Goal: Task Accomplishment & Management: Use online tool/utility

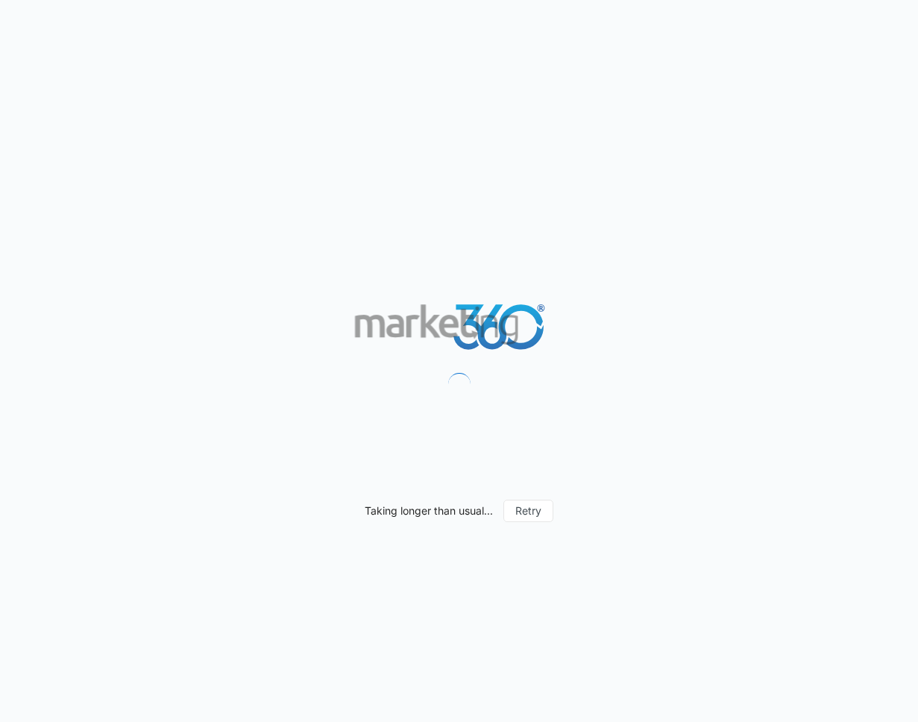
click at [877, 1] on div "Taking longer than usual... Retry" at bounding box center [459, 361] width 918 height 722
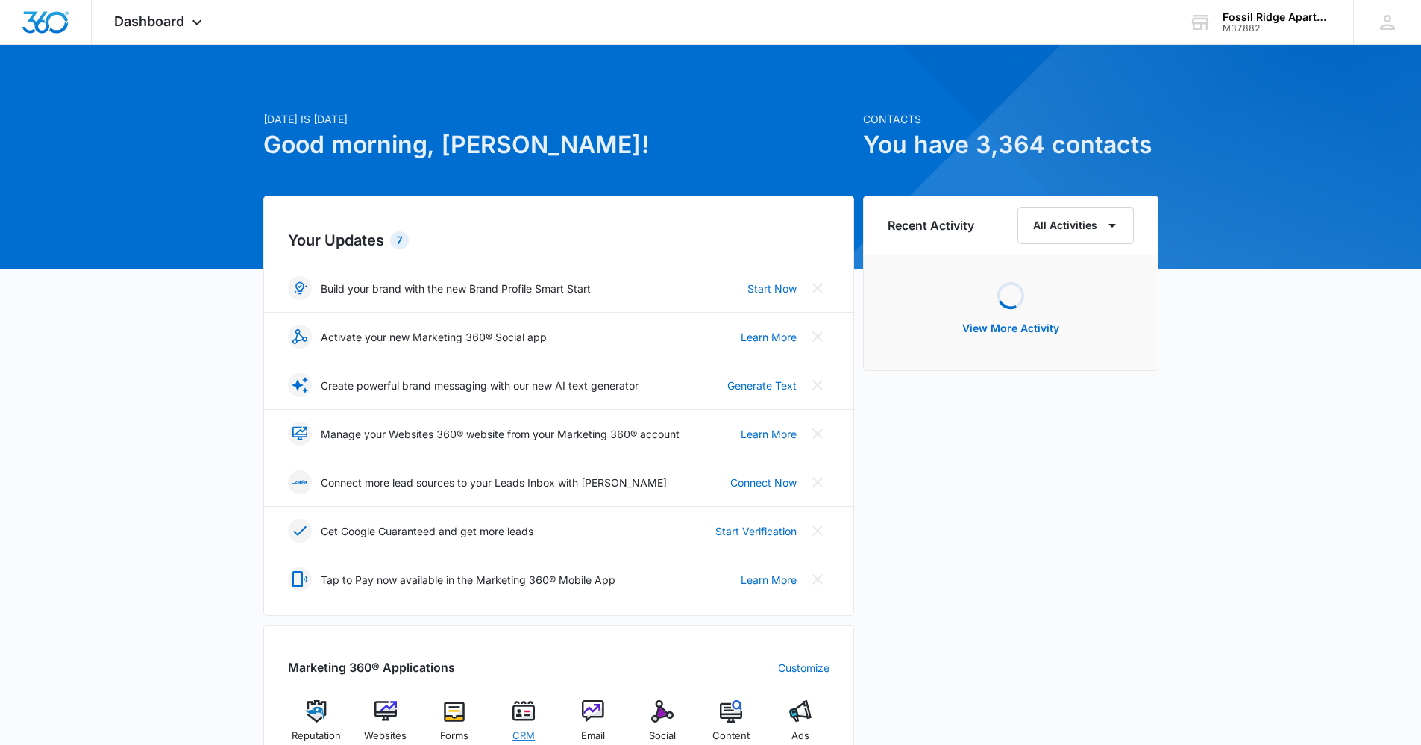
drag, startPoint x: 500, startPoint y: 708, endPoint x: 510, endPoint y: 707, distance: 9.7
click at [501, 708] on div "CRM" at bounding box center [523, 726] width 57 height 53
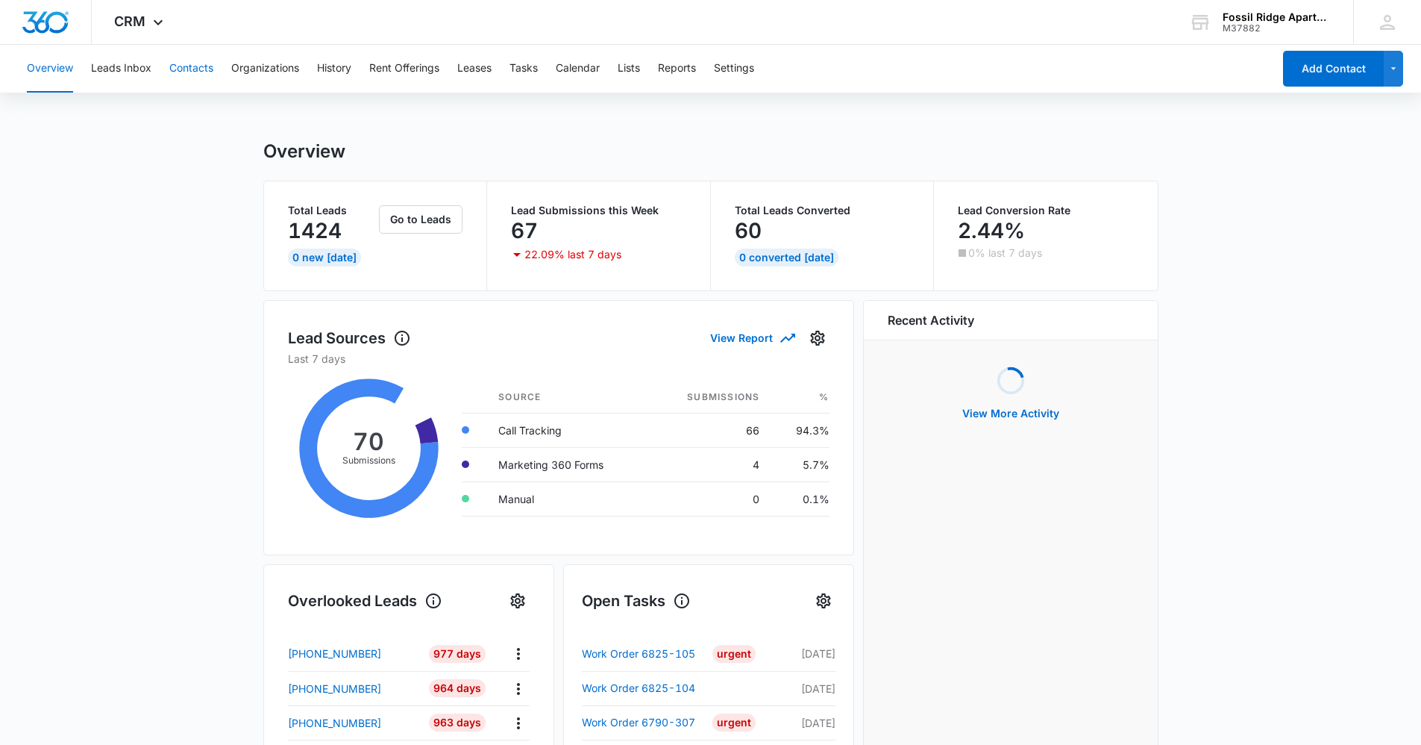
click at [189, 67] on button "Contacts" at bounding box center [191, 69] width 44 height 48
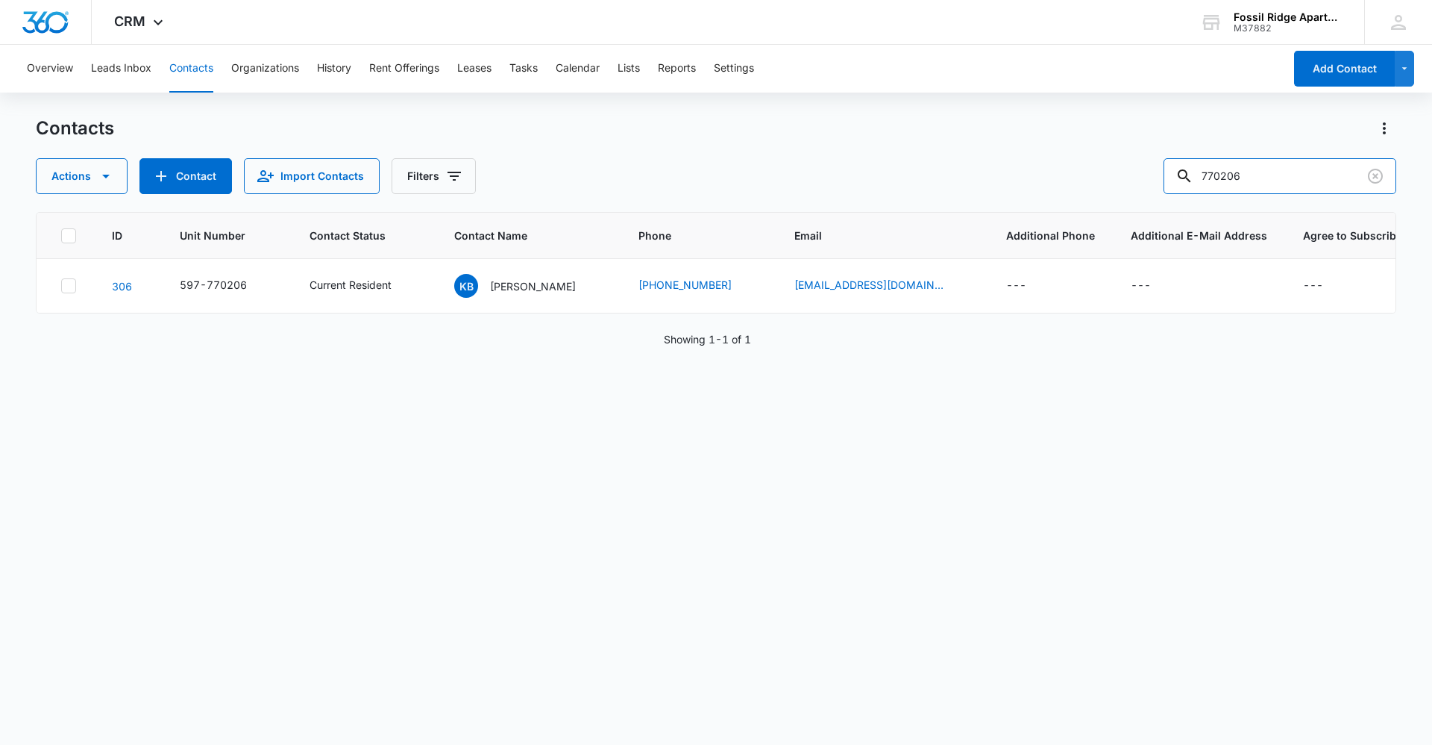
drag, startPoint x: 1273, startPoint y: 173, endPoint x: 850, endPoint y: 186, distance: 423.9
click at [850, 185] on div "Actions Contact Import Contacts Filters 770206" at bounding box center [716, 176] width 1361 height 36
type input "703102"
click at [507, 283] on p "[PERSON_NAME]" at bounding box center [533, 286] width 86 height 16
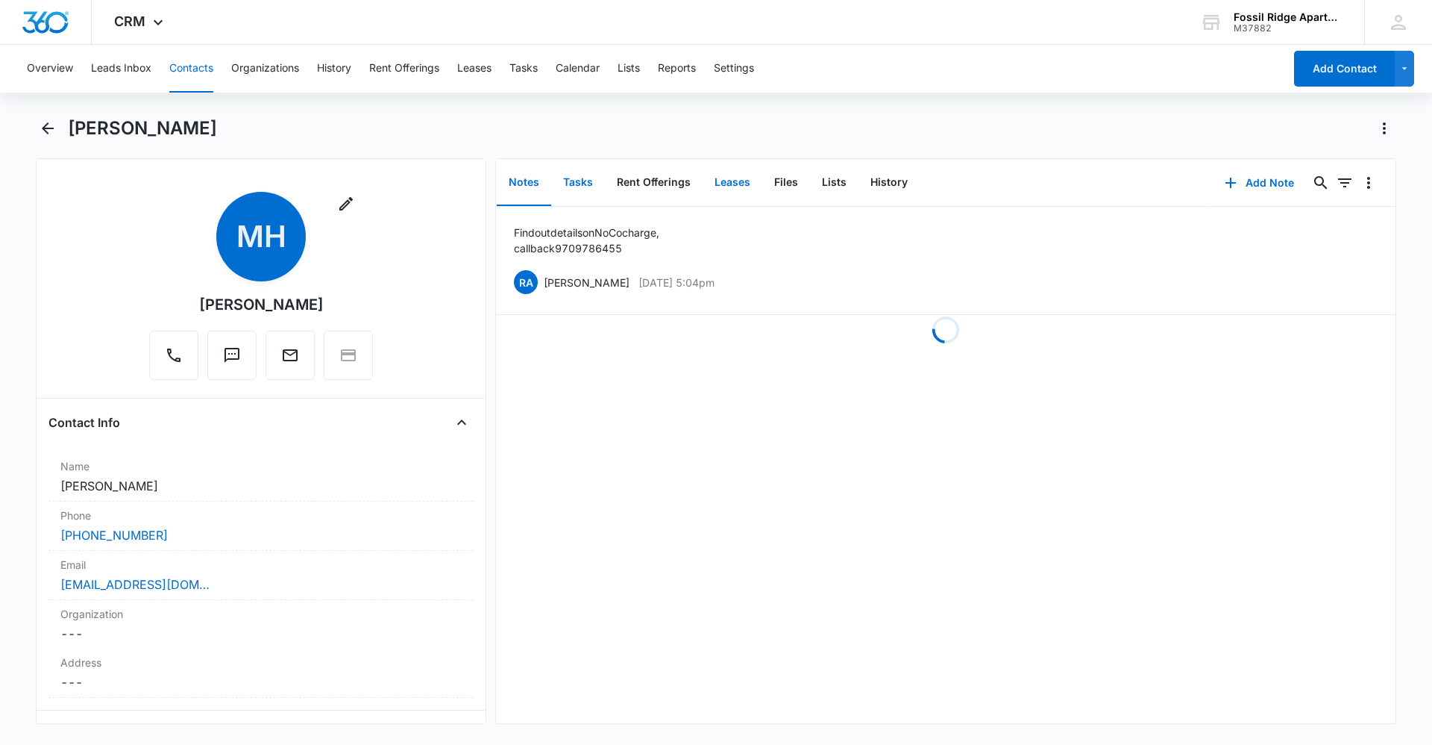
drag, startPoint x: 573, startPoint y: 180, endPoint x: 734, endPoint y: 200, distance: 162.4
click at [574, 180] on button "Tasks" at bounding box center [578, 183] width 54 height 46
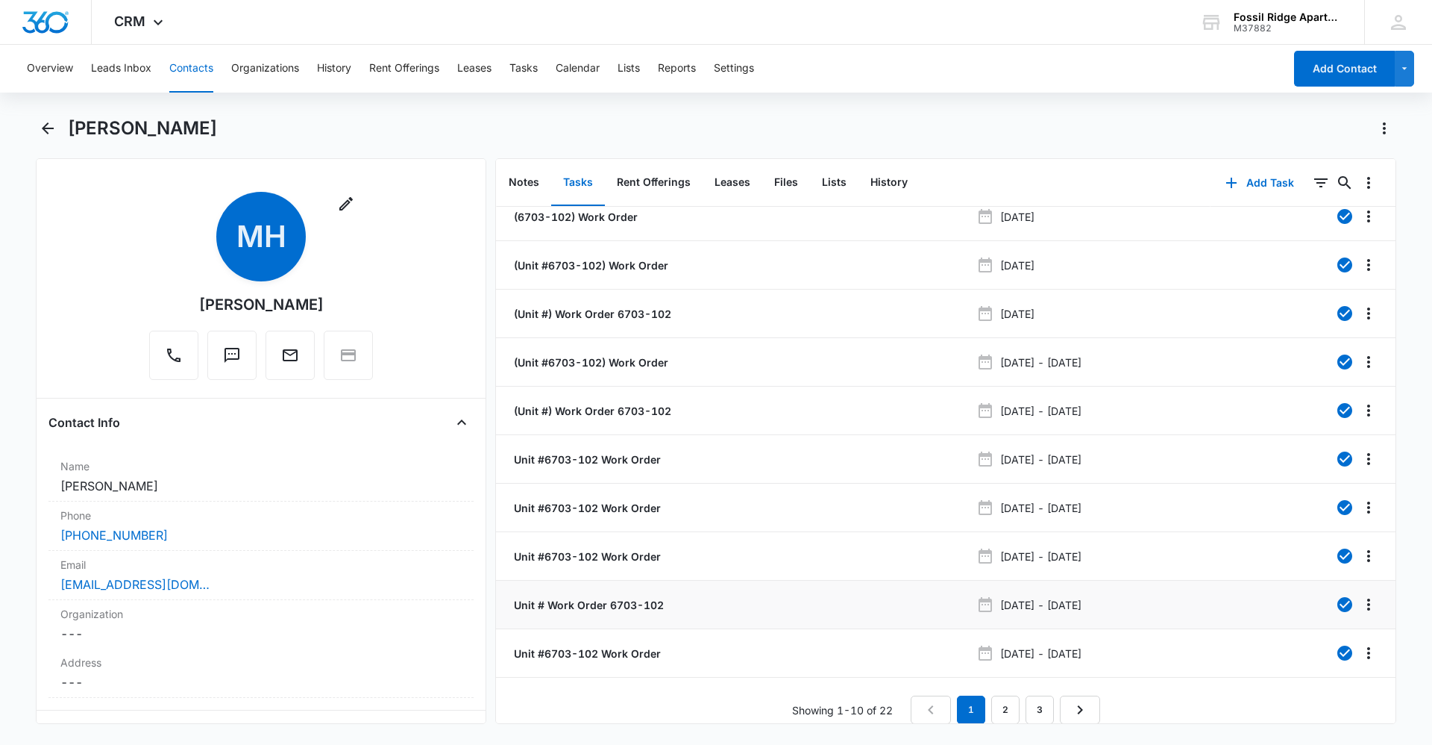
scroll to position [26, 0]
click at [918, 704] on link "3" at bounding box center [1040, 709] width 28 height 28
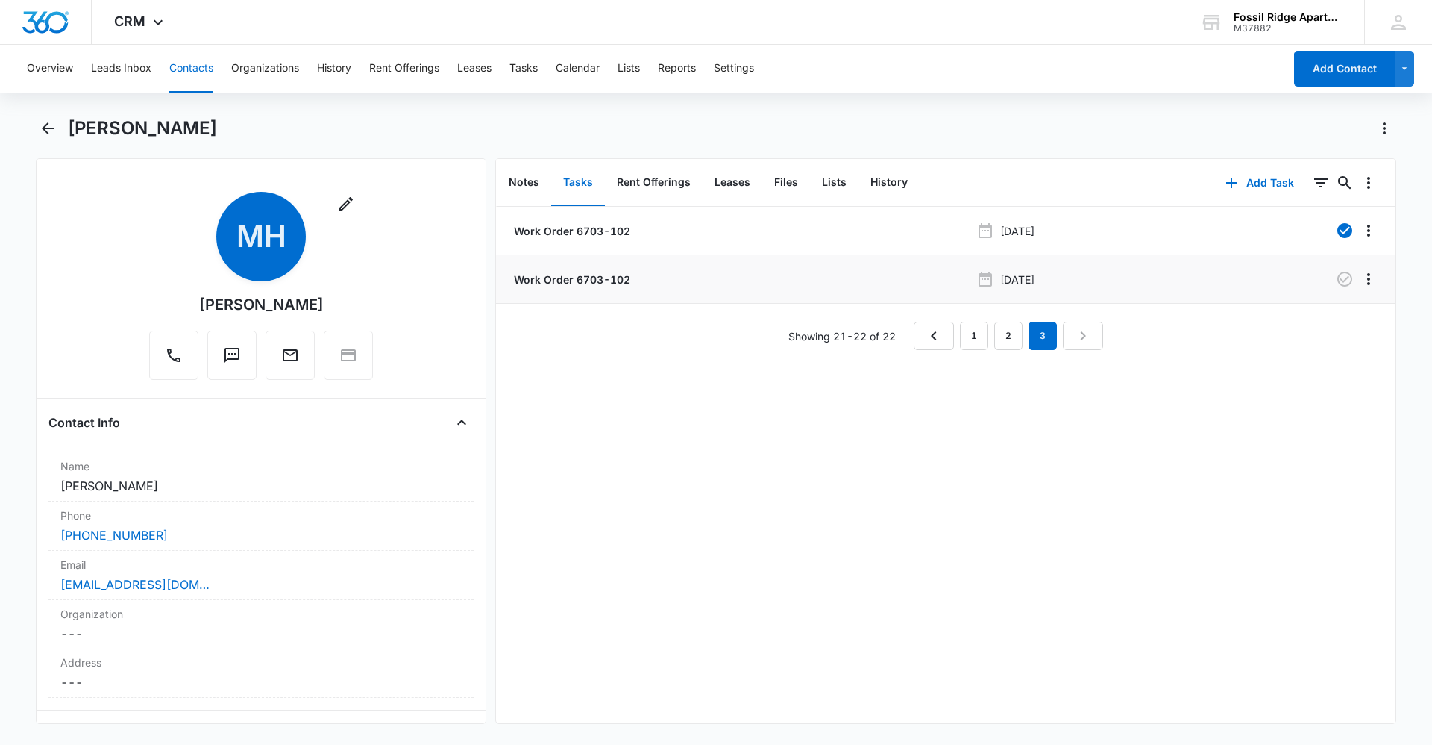
click at [589, 288] on li "Work Order 6703-102 [DATE]" at bounding box center [946, 279] width 900 height 48
drag, startPoint x: 589, startPoint y: 288, endPoint x: 534, endPoint y: 279, distance: 55.2
click at [534, 279] on p "Work Order 6703-102" at bounding box center [570, 280] width 119 height 16
